Goal: Transaction & Acquisition: Purchase product/service

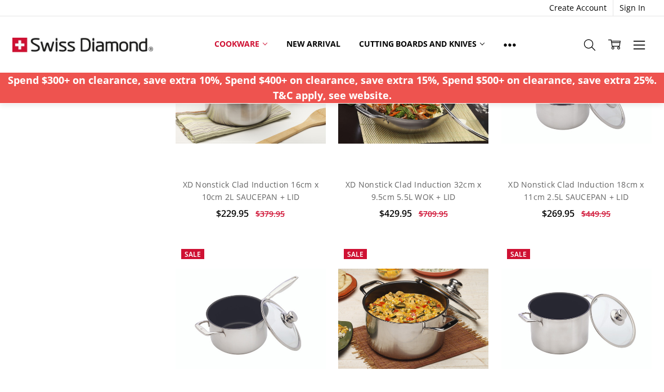
scroll to position [862, 0]
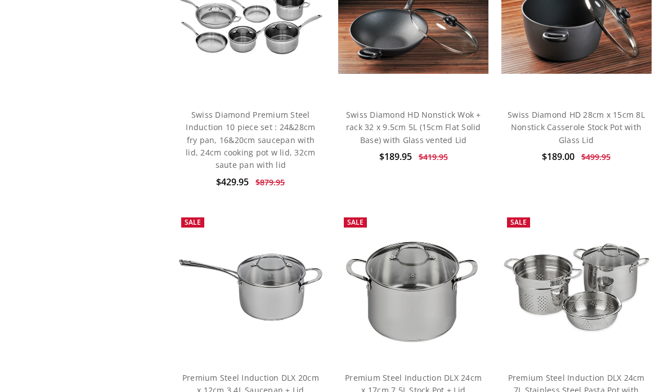
scroll to position [4477, 0]
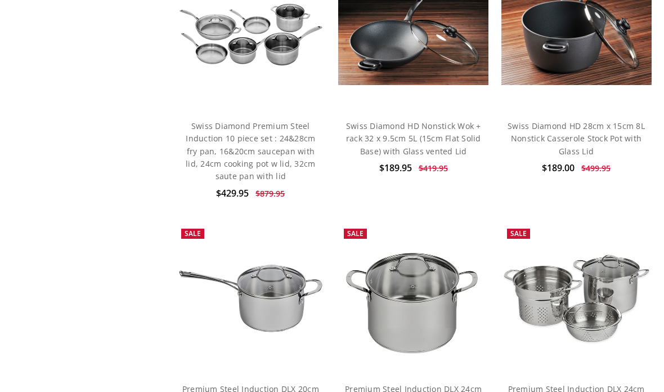
click at [290, 264] on img at bounding box center [251, 298] width 150 height 150
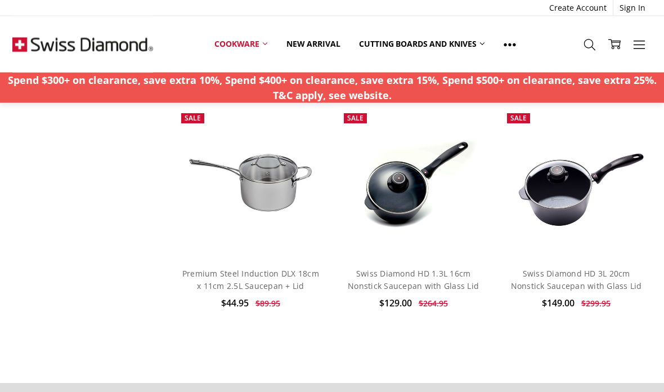
scroll to position [4830, 0]
click at [586, 168] on img at bounding box center [576, 183] width 150 height 150
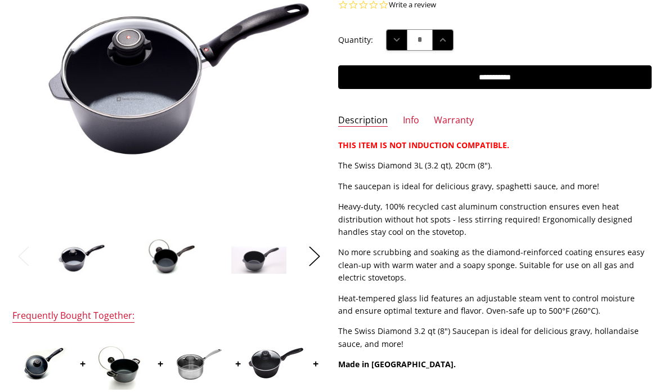
scroll to position [232, 0]
